Goal: Navigation & Orientation: Find specific page/section

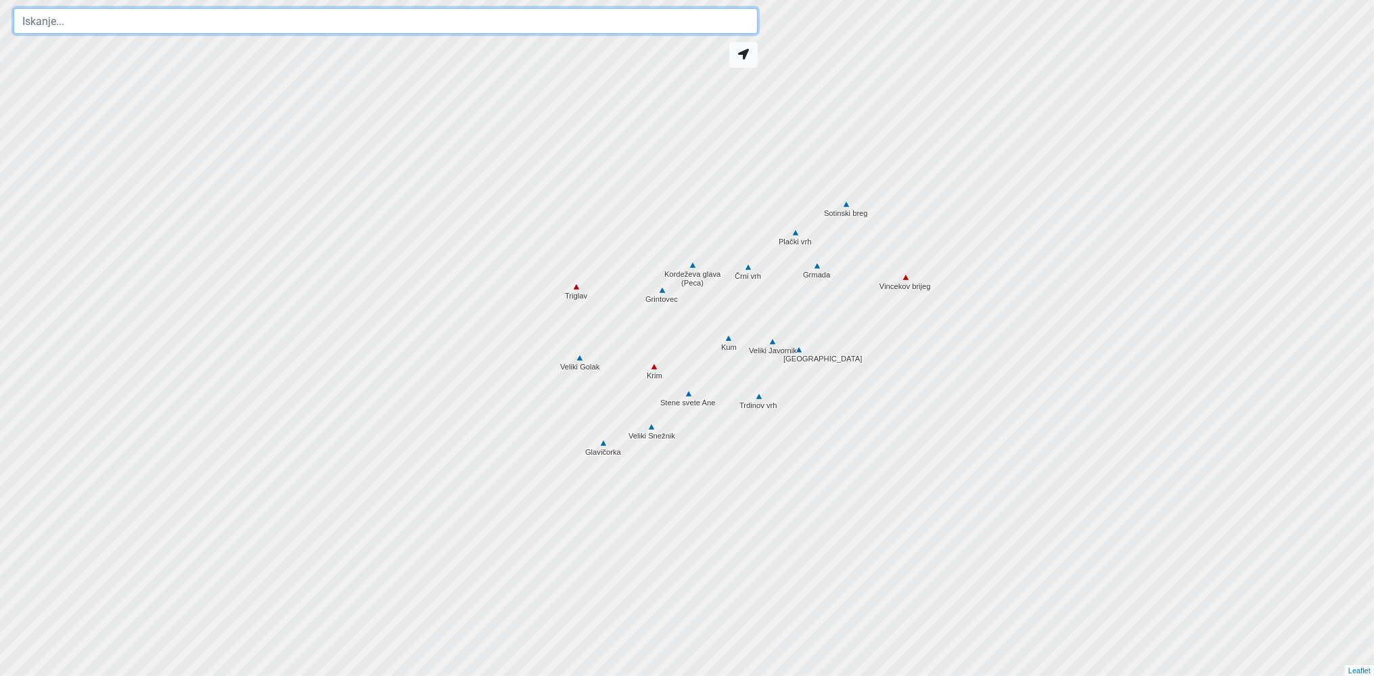
click at [264, 29] on input "text" at bounding box center [386, 21] width 744 height 26
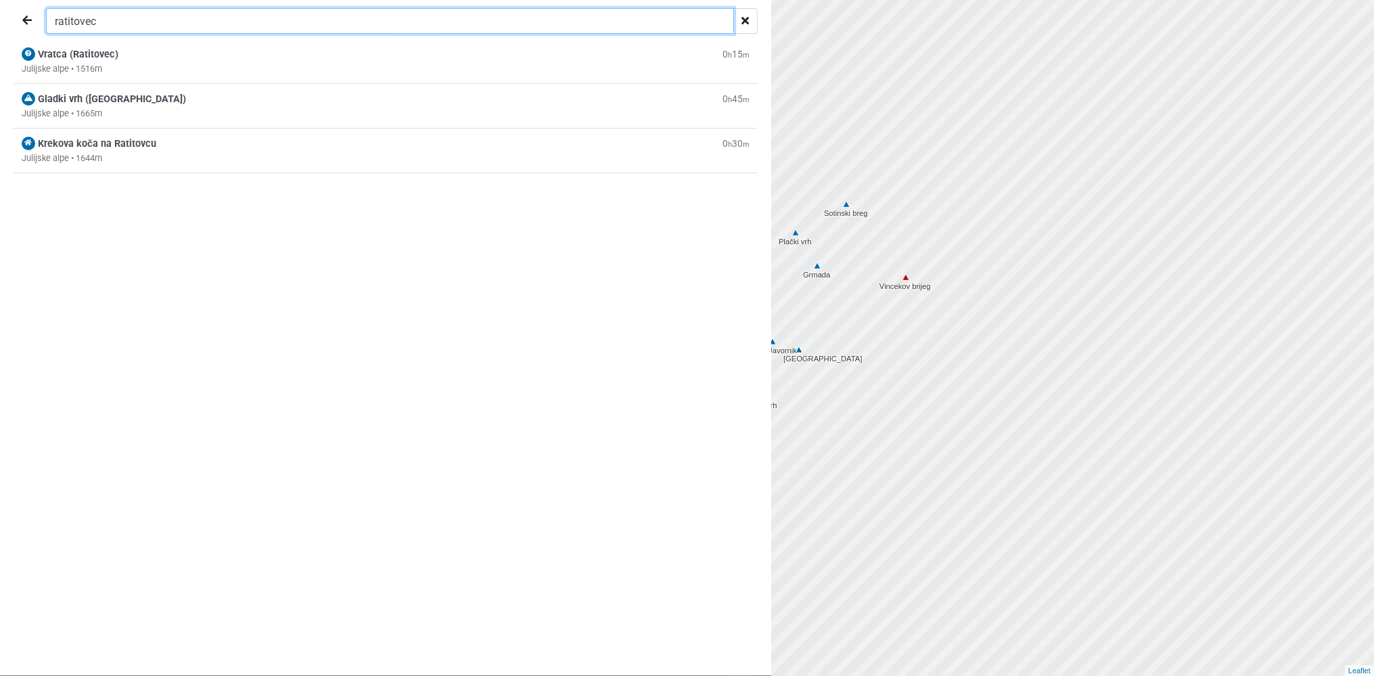
type input "ratitovec"
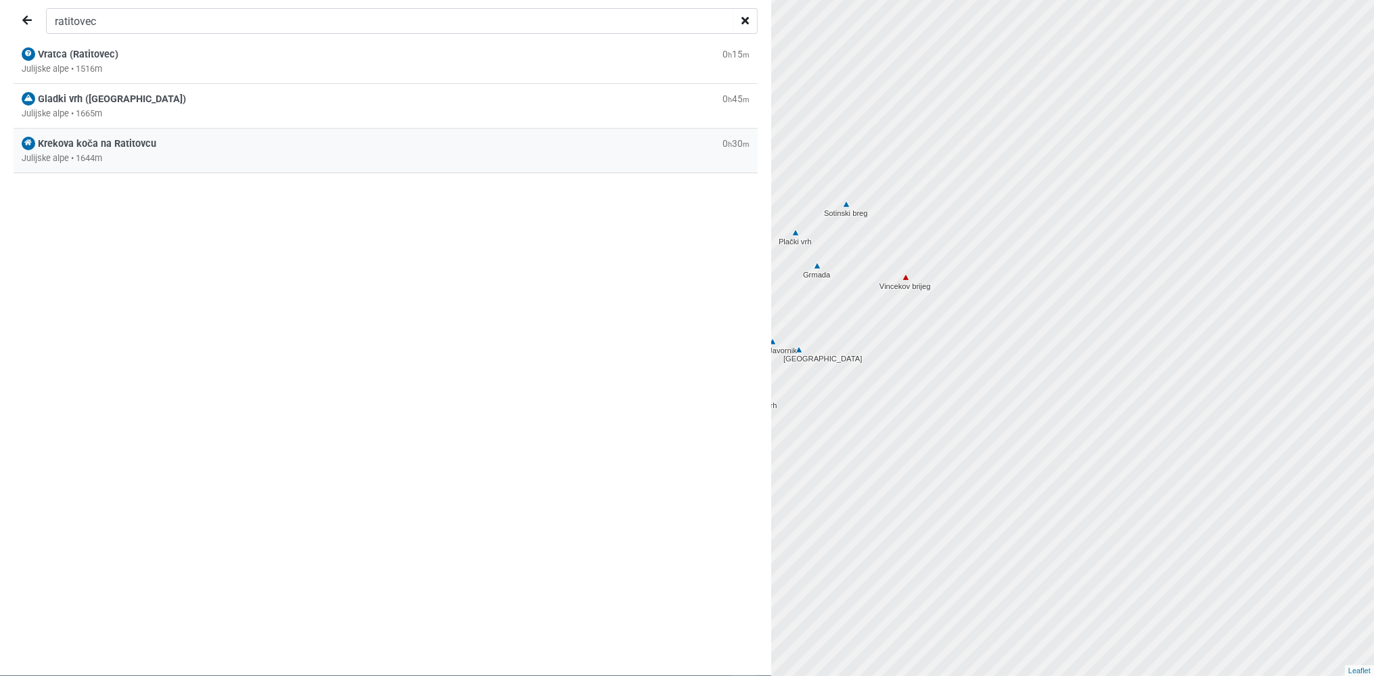
click at [80, 145] on span "Krekova koča na Ratitovcu" at bounding box center [97, 144] width 118 height 12
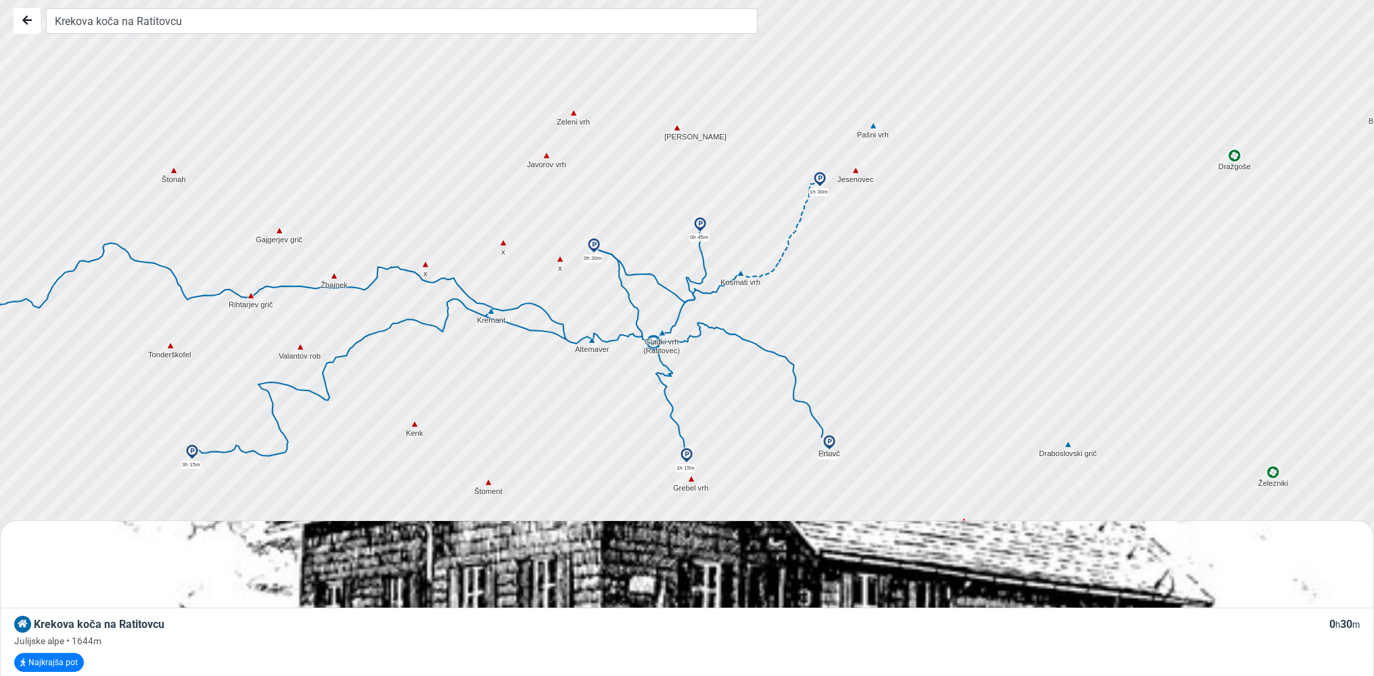
drag, startPoint x: 822, startPoint y: 269, endPoint x: 879, endPoint y: 337, distance: 88.8
click at [879, 337] on div at bounding box center [690, 329] width 1663 height 811
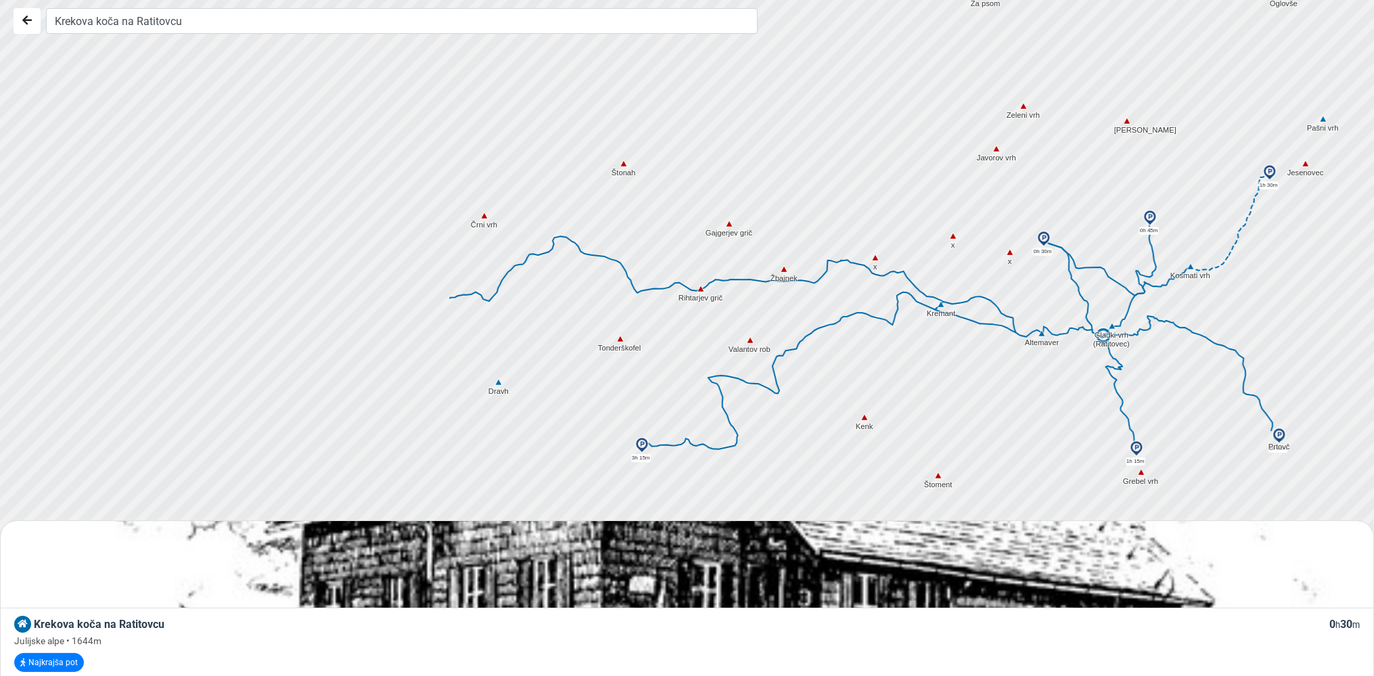
drag, startPoint x: 442, startPoint y: 263, endPoint x: 900, endPoint y: 258, distance: 458.0
click at [900, 258] on div at bounding box center [692, 337] width 1663 height 811
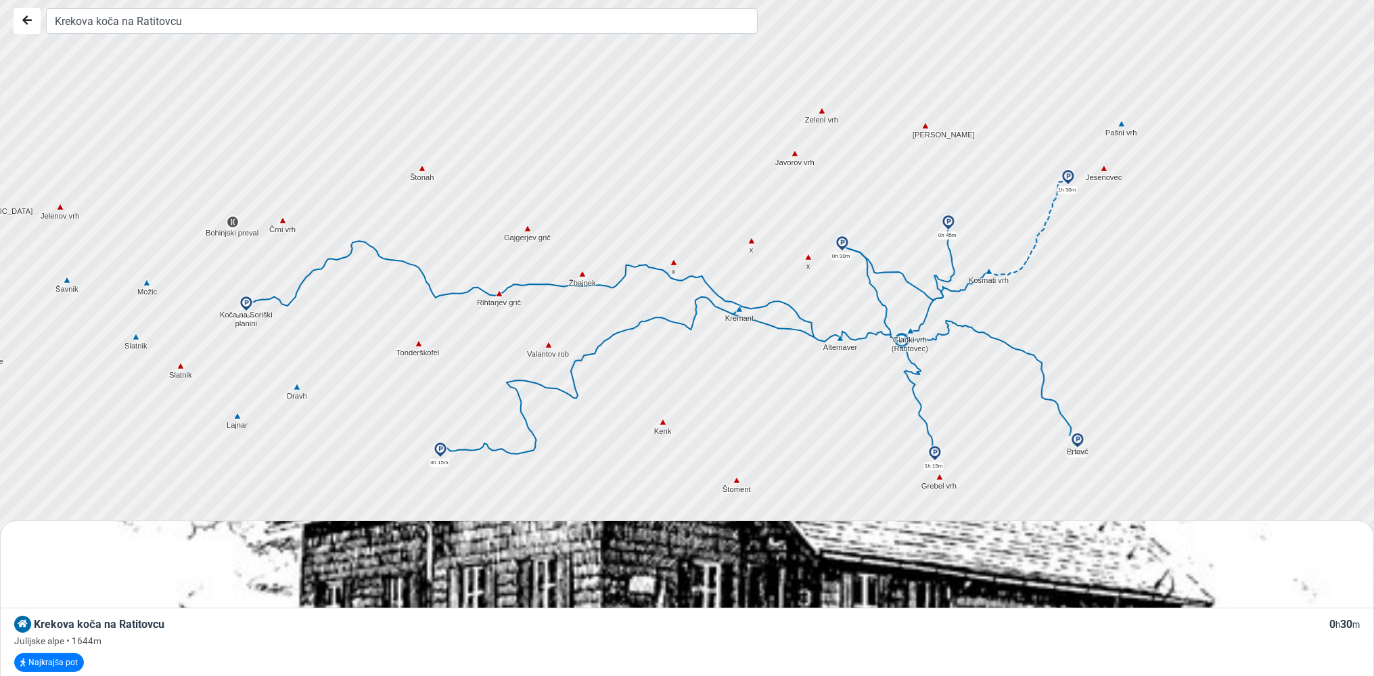
drag, startPoint x: 747, startPoint y: 356, endPoint x: 541, endPoint y: 361, distance: 206.4
click at [541, 361] on div at bounding box center [692, 337] width 1663 height 811
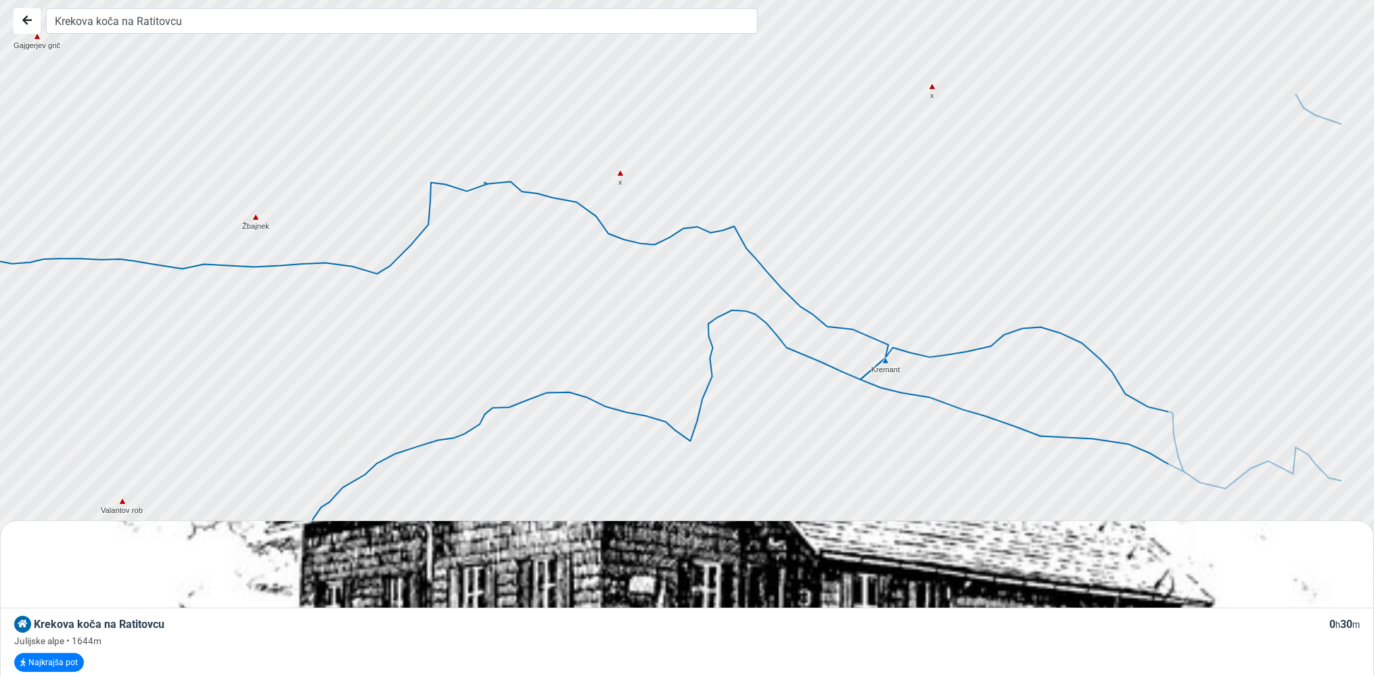
drag, startPoint x: 815, startPoint y: 290, endPoint x: 540, endPoint y: 288, distance: 275.4
click at [540, 288] on div at bounding box center [692, 337] width 1663 height 811
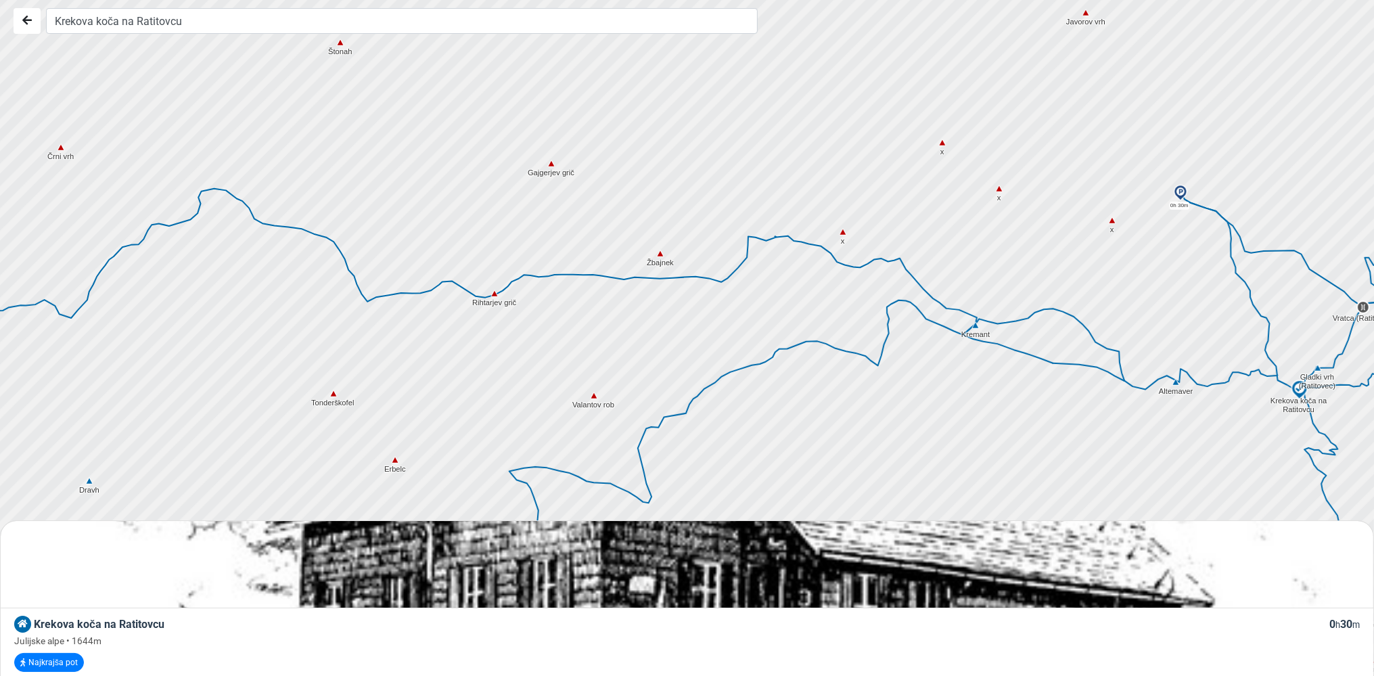
click at [1183, 192] on img at bounding box center [1180, 193] width 16 height 16
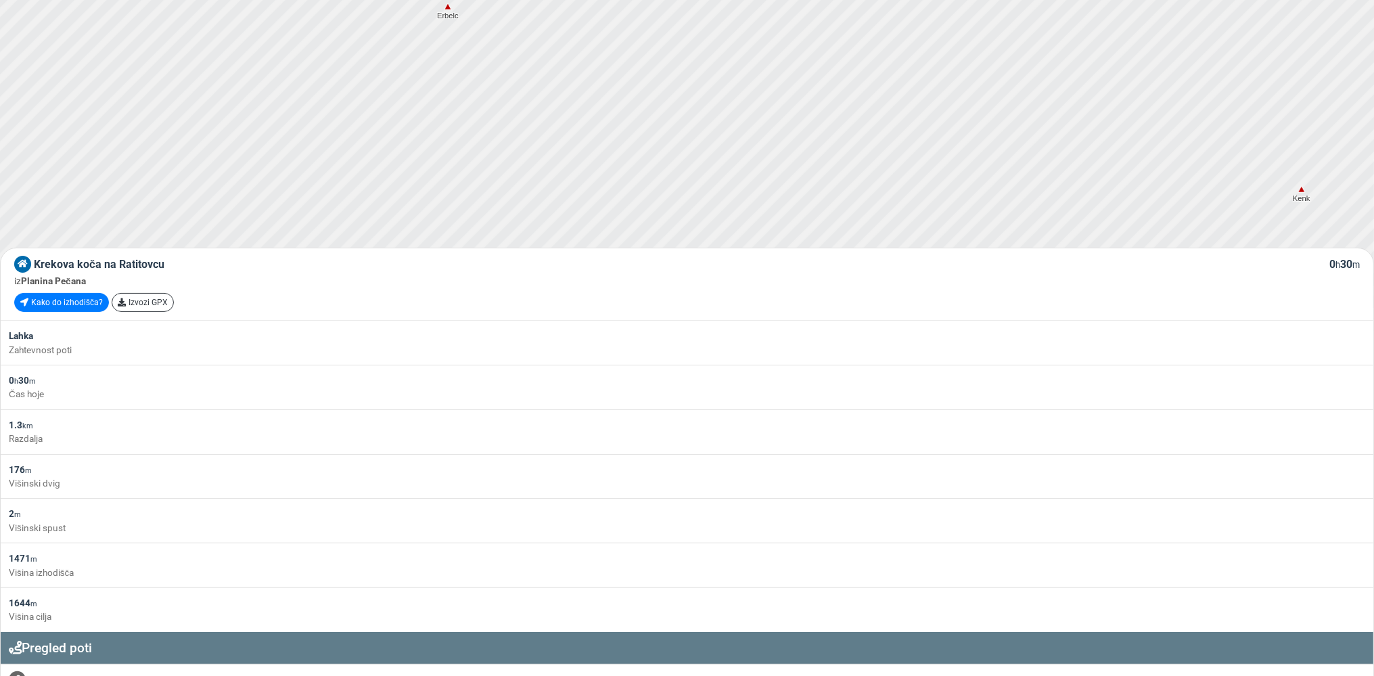
scroll to position [285, 0]
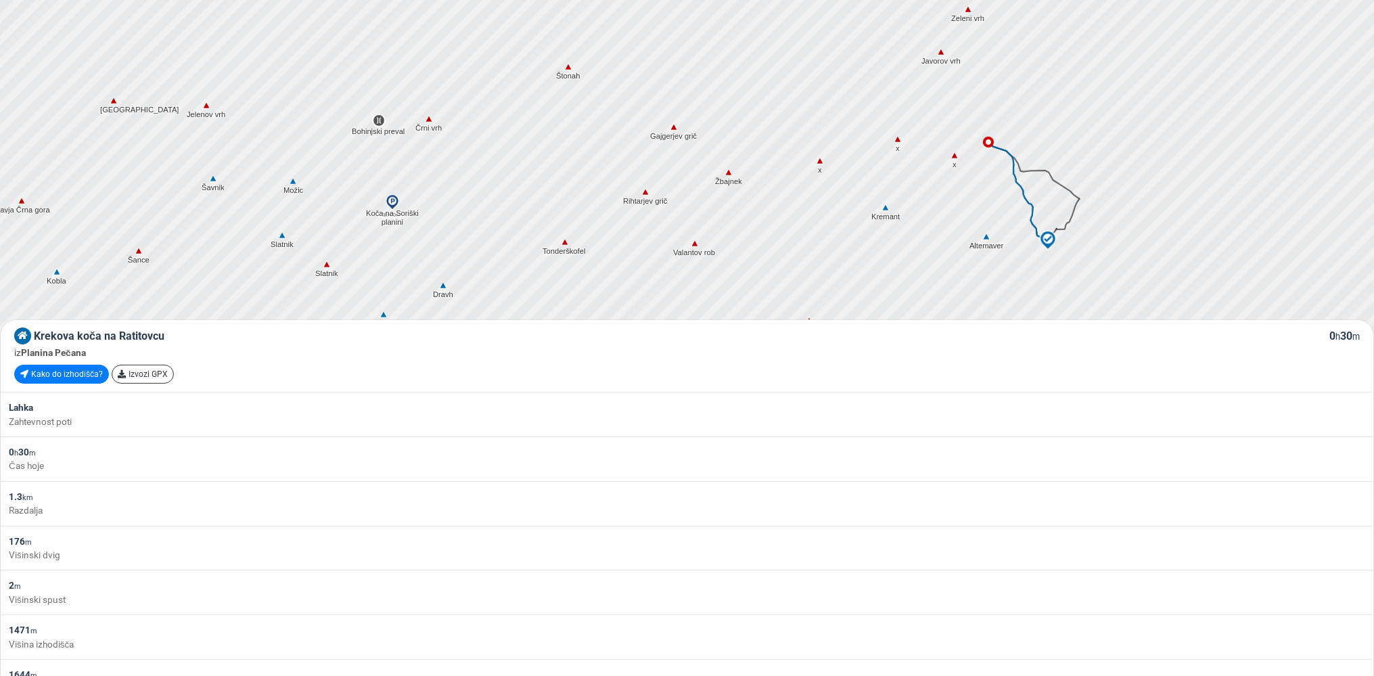
drag, startPoint x: 1202, startPoint y: 128, endPoint x: 875, endPoint y: 265, distance: 354.8
click at [875, 265] on div at bounding box center [673, 73] width 1663 height 811
click at [1095, 120] on img at bounding box center [1092, 124] width 16 height 16
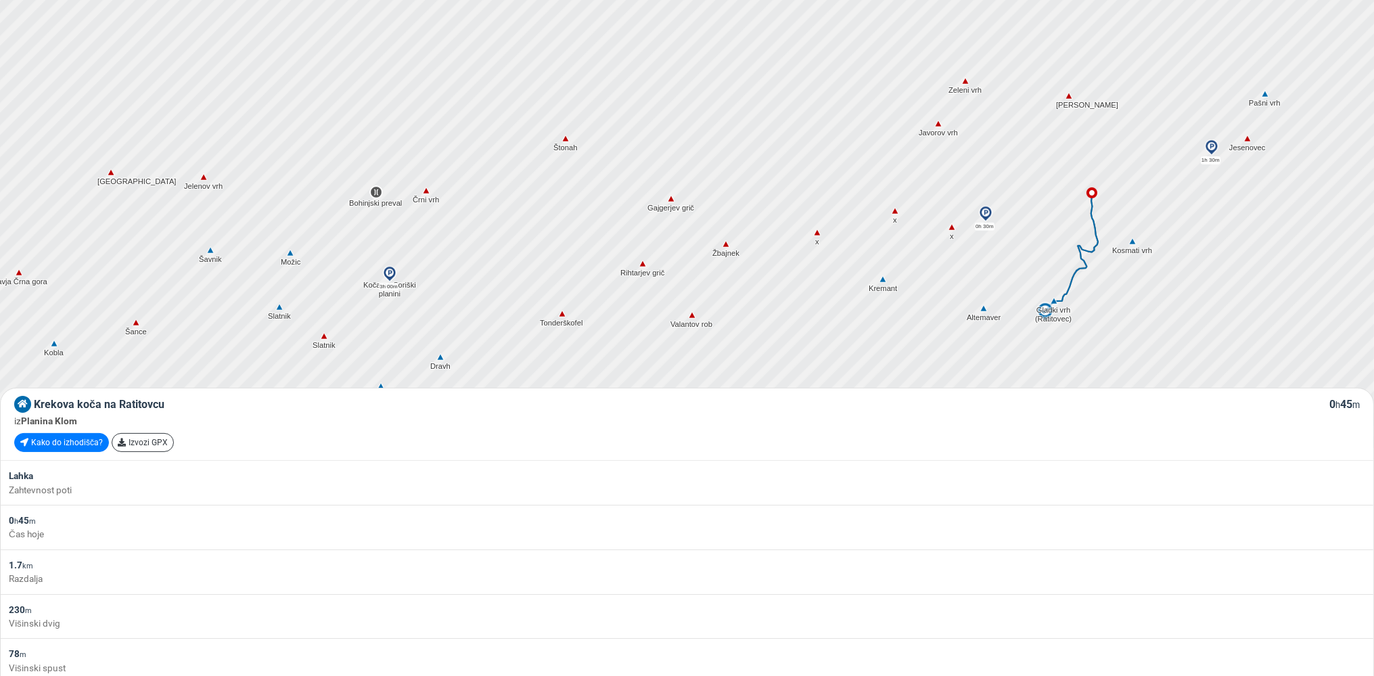
scroll to position [143, 0]
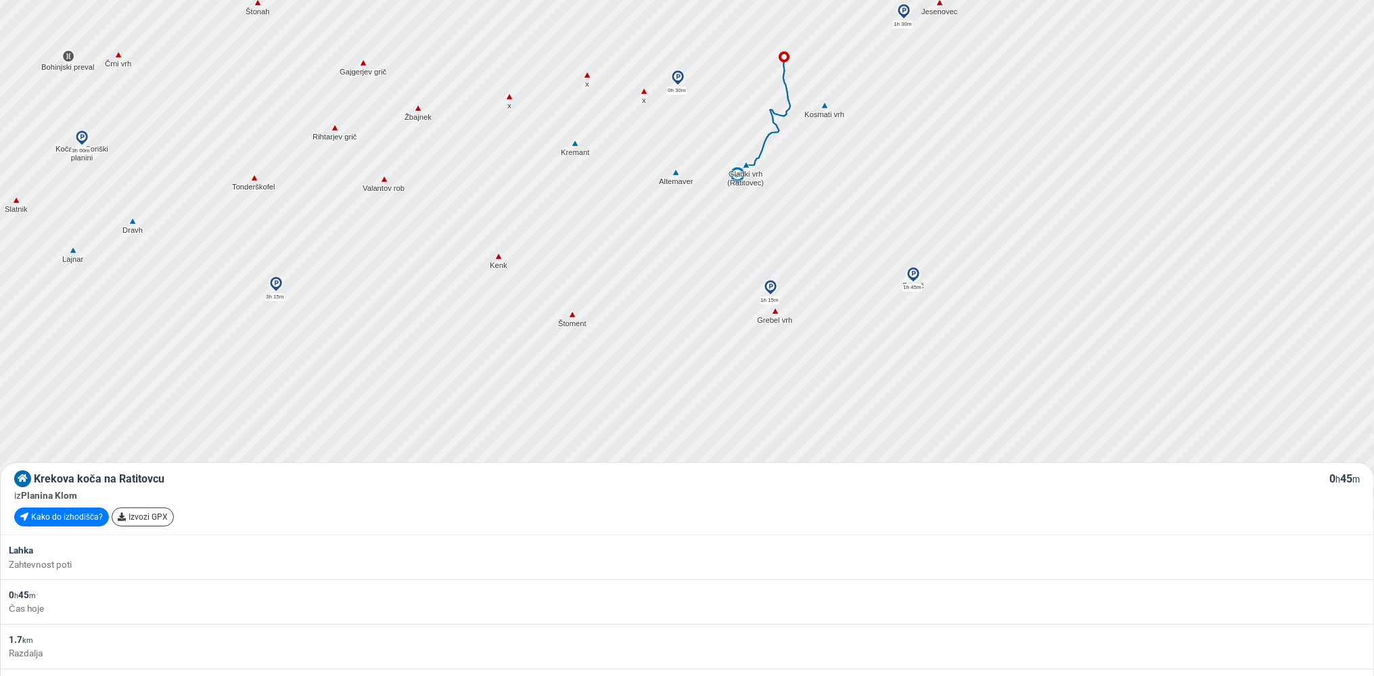
drag, startPoint x: 1168, startPoint y: 383, endPoint x: 858, endPoint y: 172, distance: 374.9
click at [858, 172] on div at bounding box center [692, 195] width 1663 height 811
click at [911, 272] on img at bounding box center [913, 275] width 16 height 16
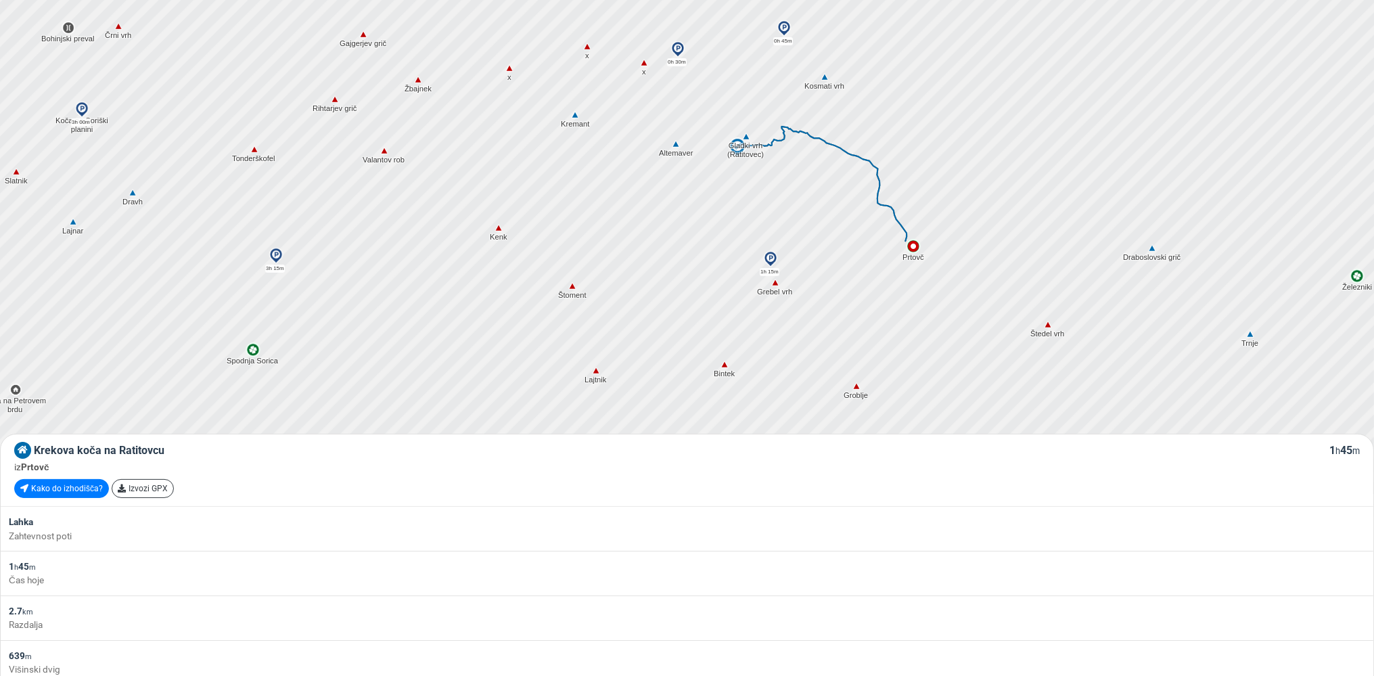
scroll to position [143, 0]
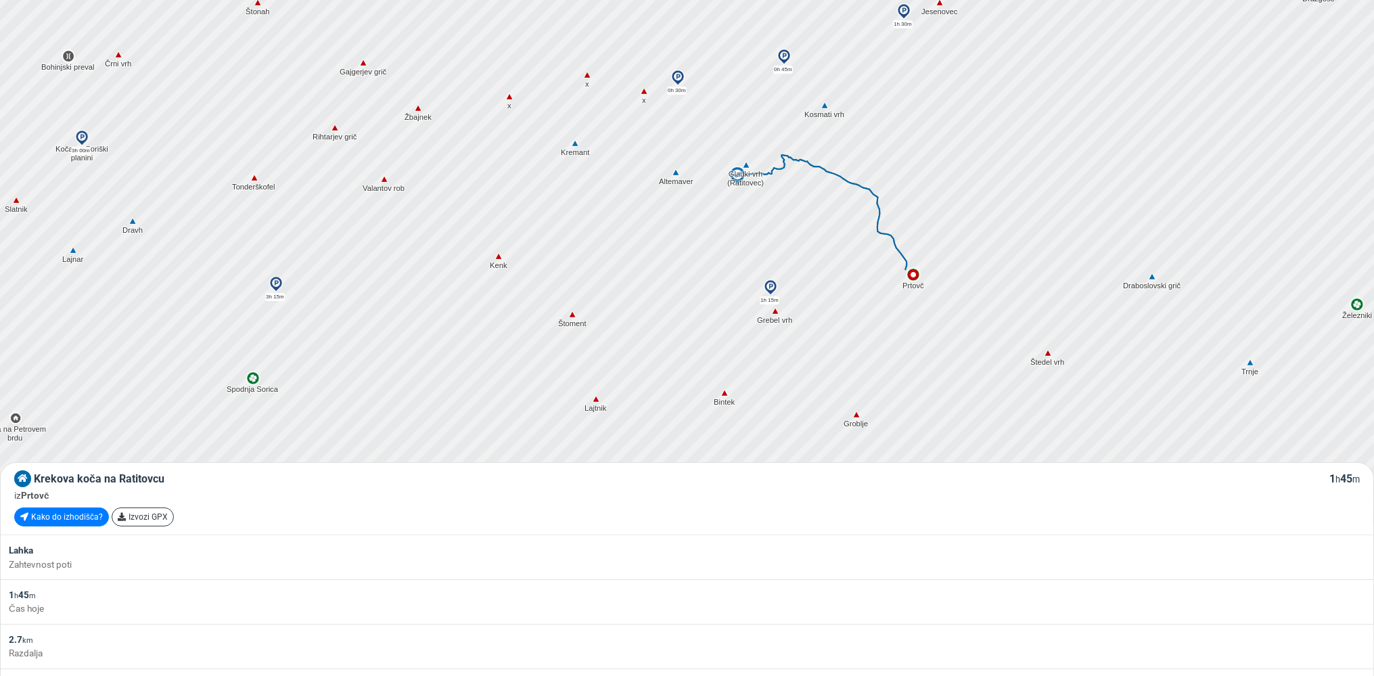
click at [768, 284] on img at bounding box center [770, 287] width 16 height 16
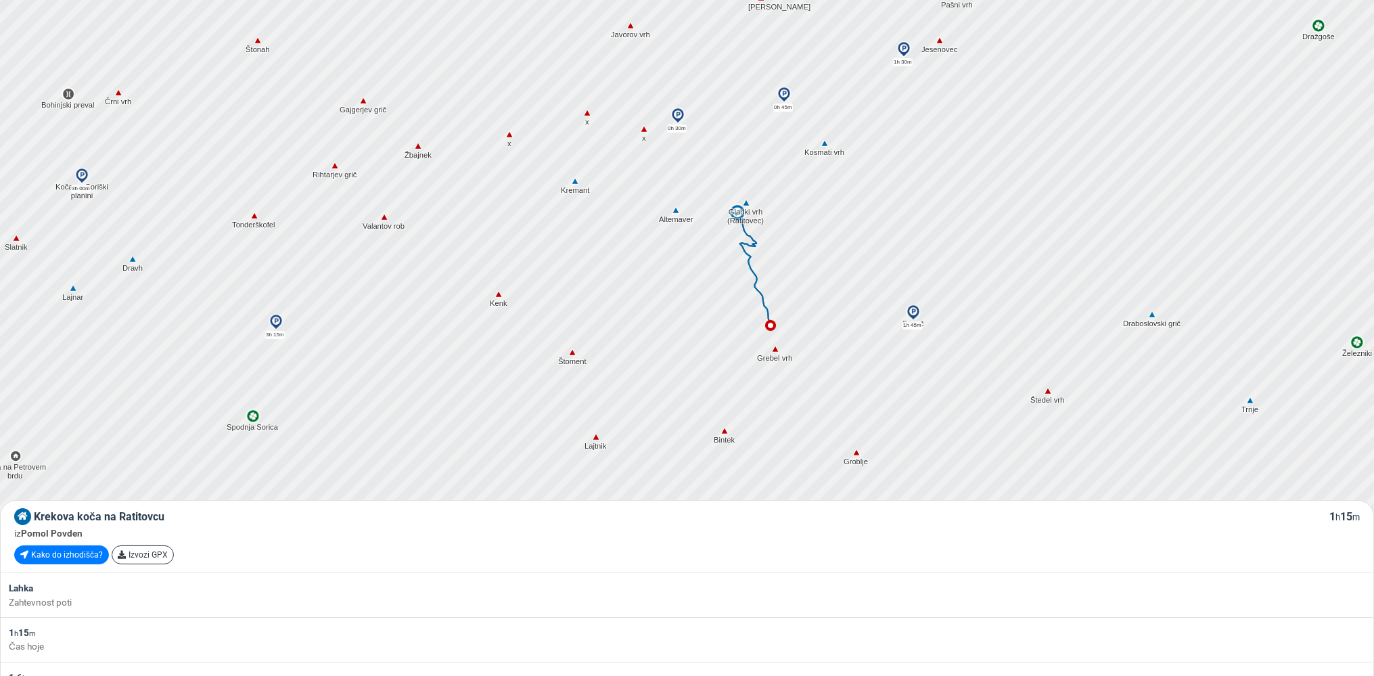
scroll to position [71, 0]
